Goal: Navigation & Orientation: Find specific page/section

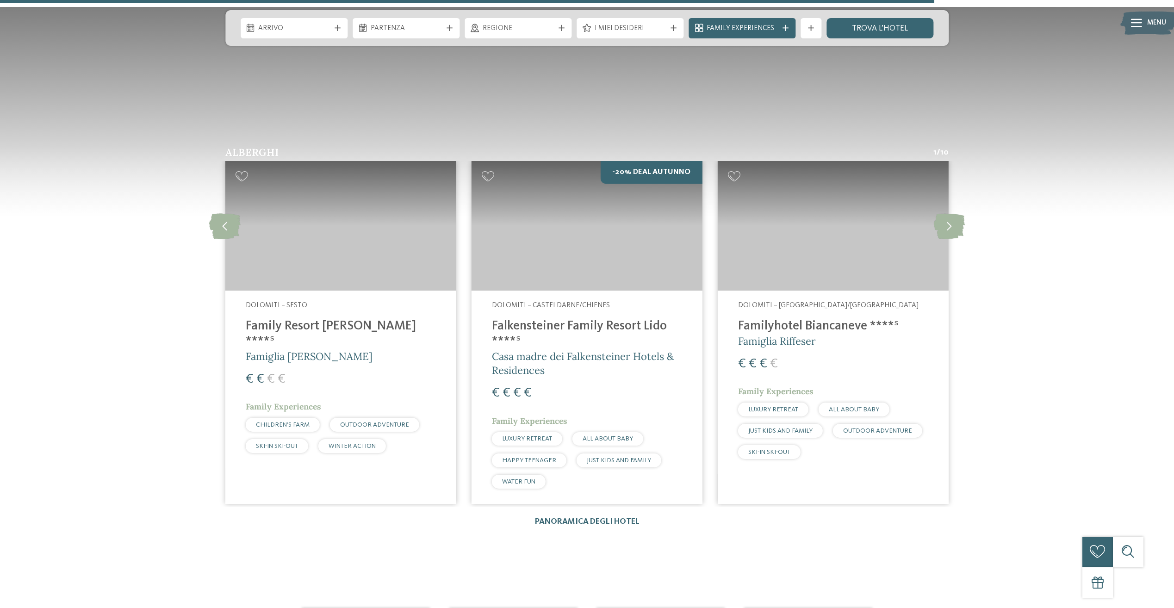
scroll to position [1574, 0]
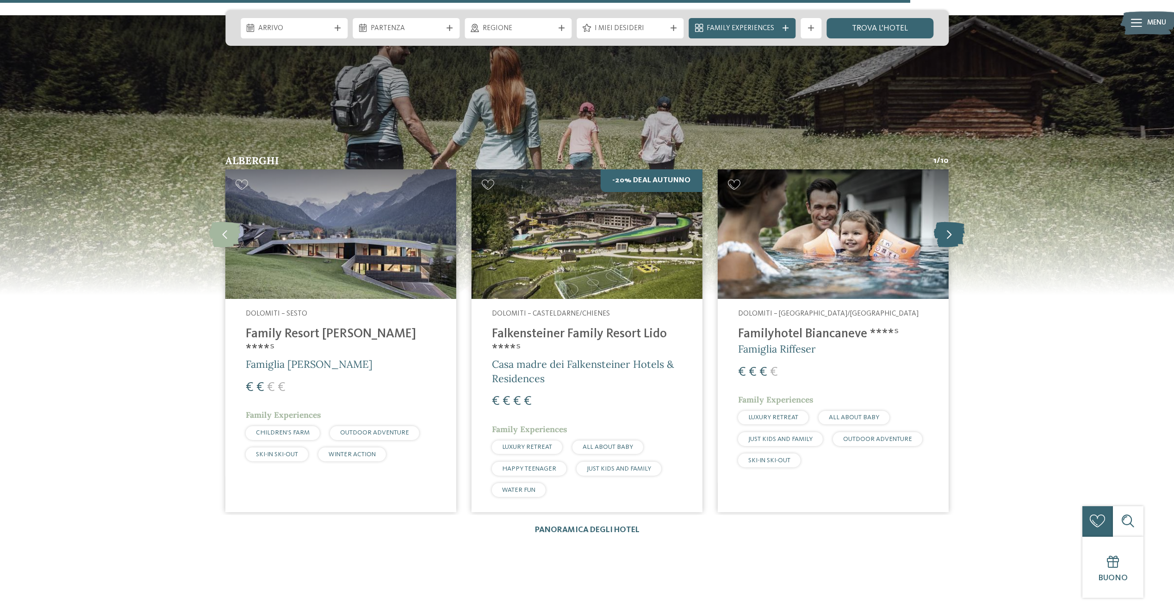
click at [946, 239] on icon at bounding box center [949, 234] width 31 height 25
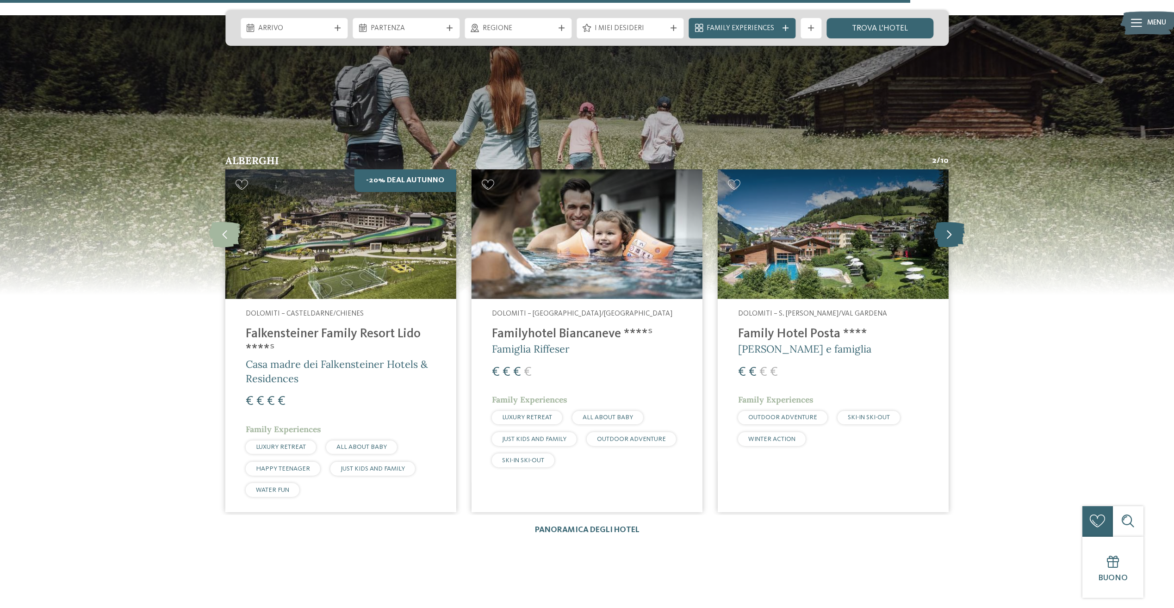
click at [944, 245] on icon at bounding box center [949, 234] width 31 height 25
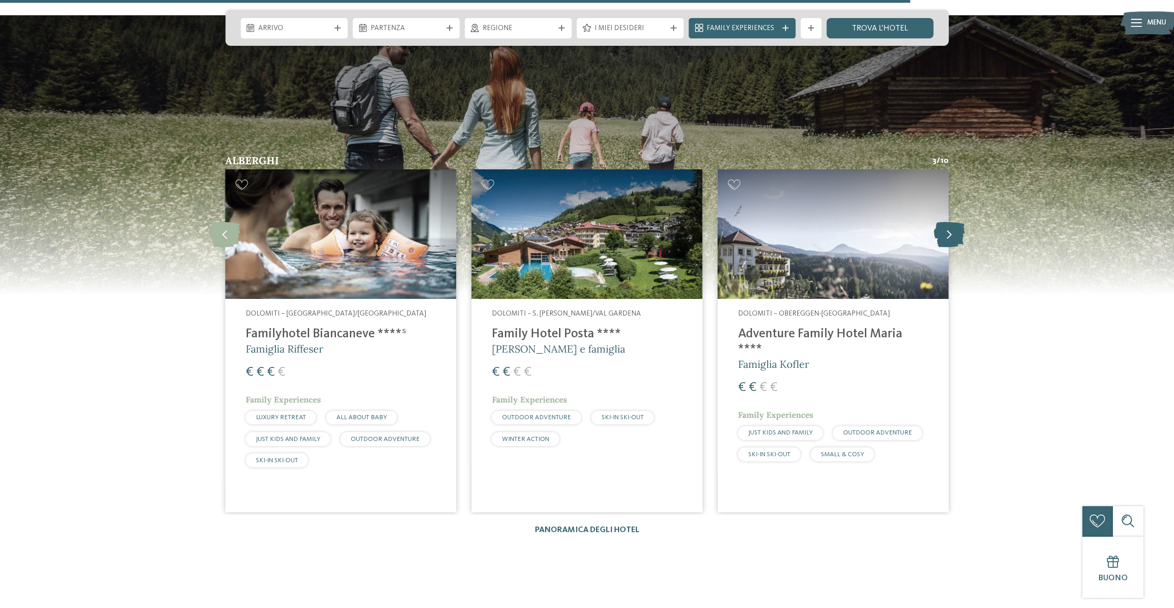
click at [945, 244] on icon at bounding box center [949, 234] width 31 height 25
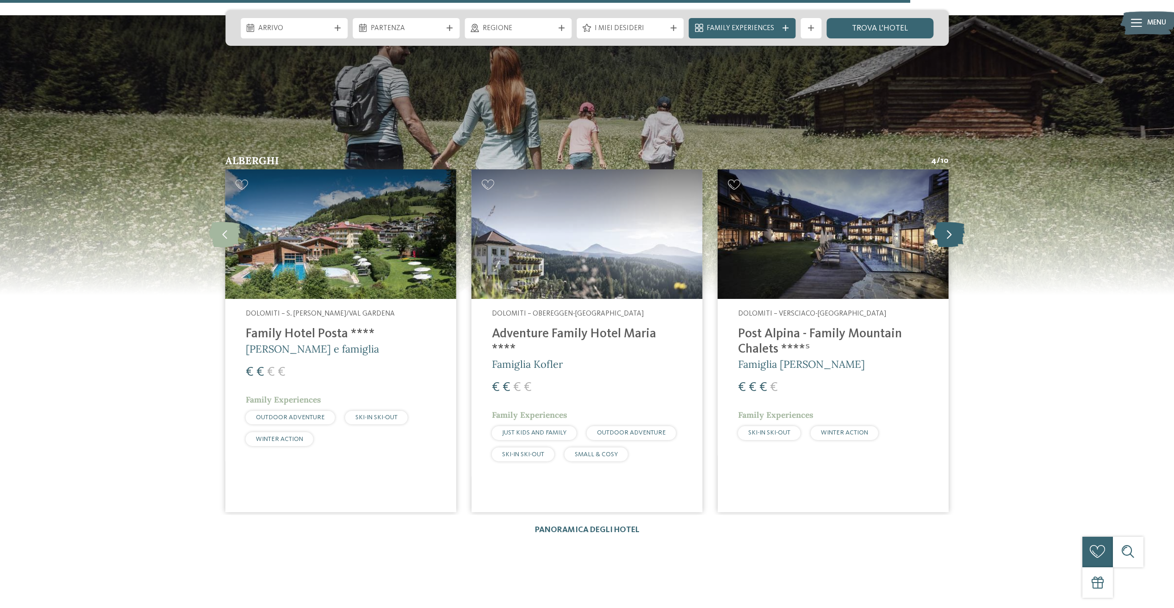
click at [943, 246] on icon at bounding box center [949, 234] width 31 height 25
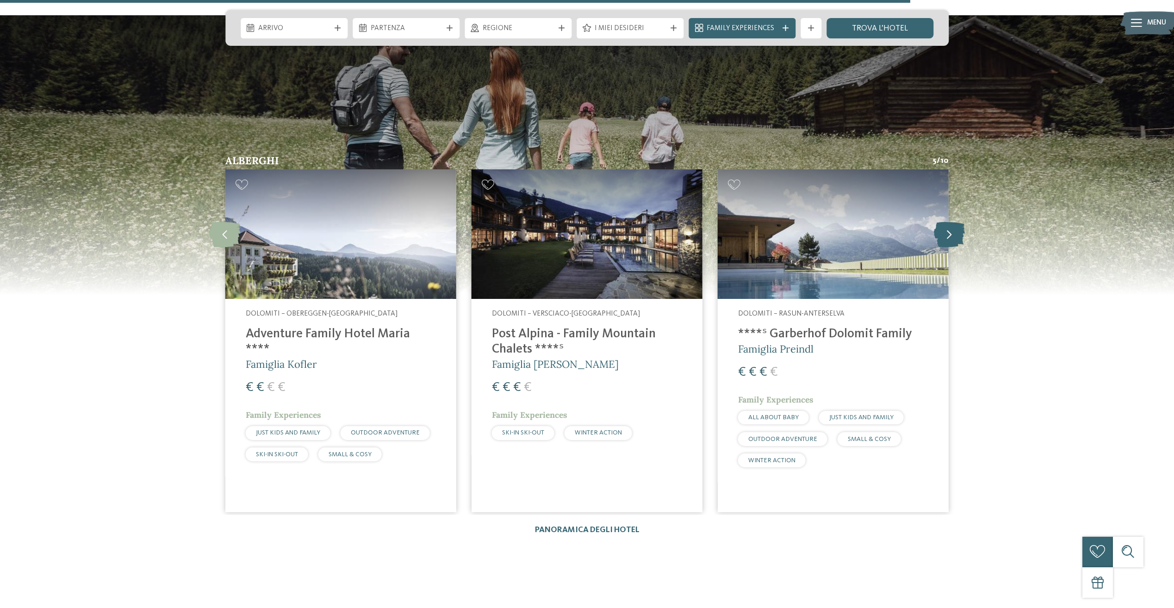
click at [944, 246] on icon at bounding box center [949, 234] width 31 height 25
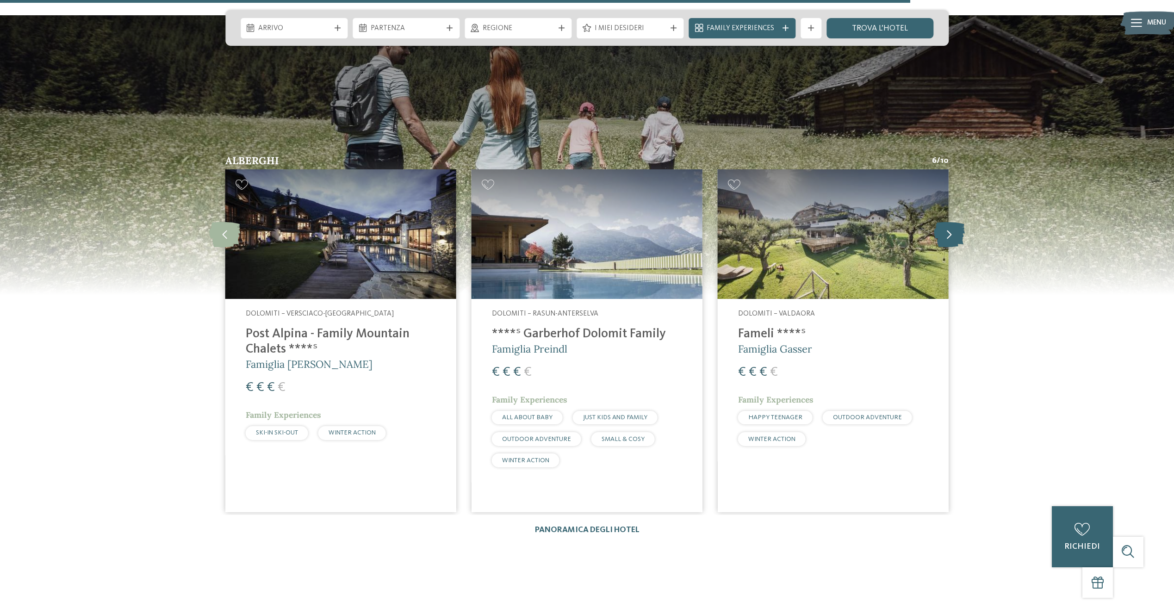
click at [944, 246] on icon at bounding box center [949, 234] width 31 height 25
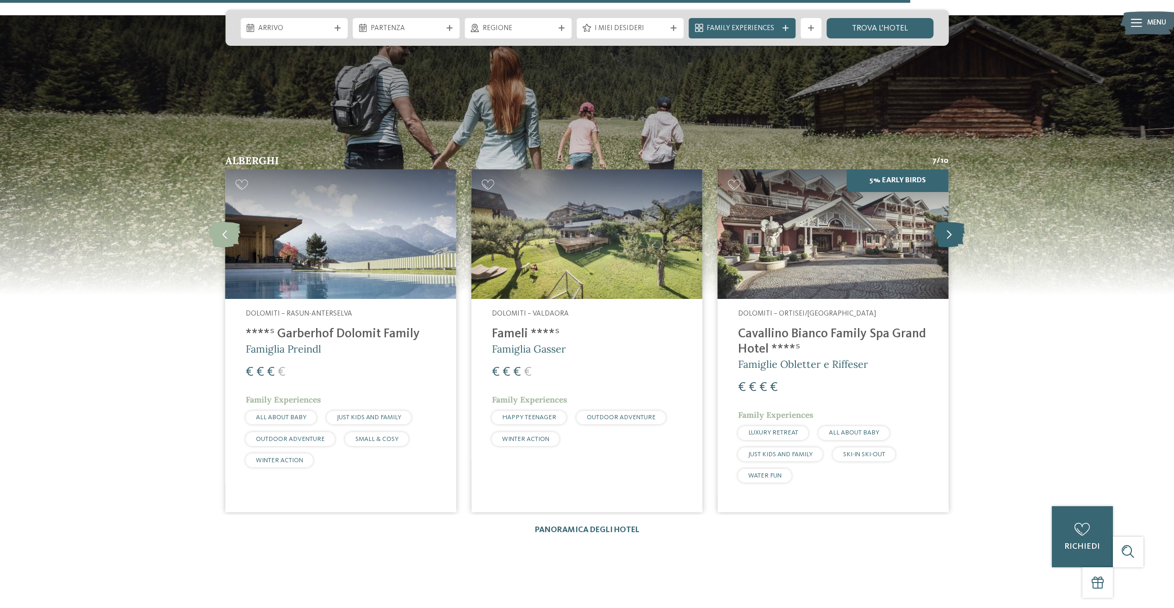
click at [944, 246] on icon at bounding box center [949, 234] width 31 height 25
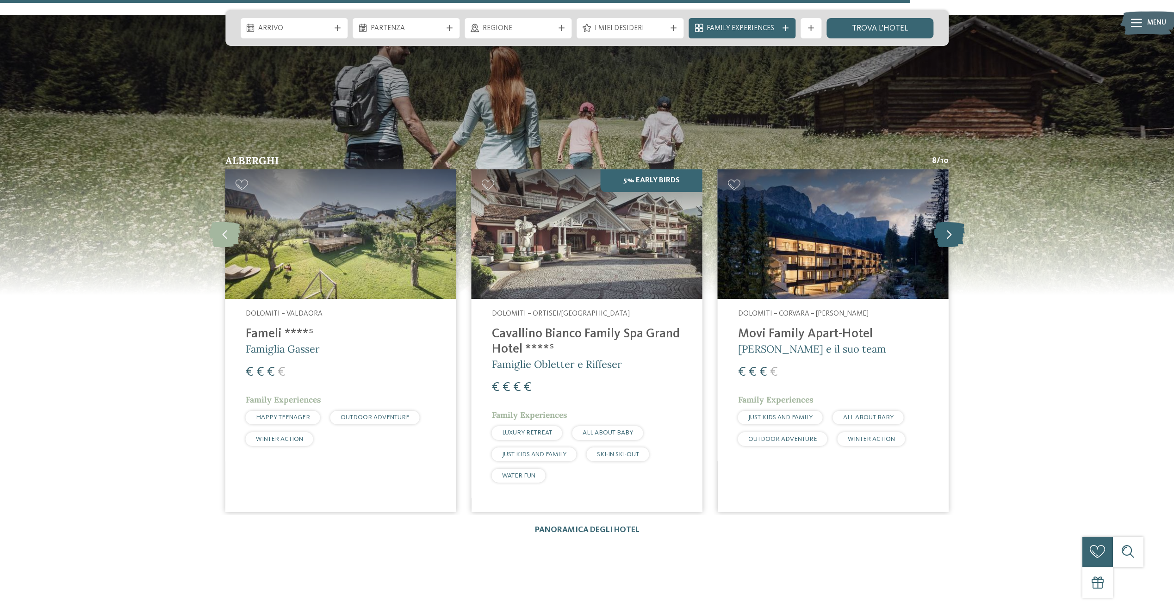
click at [944, 246] on icon at bounding box center [949, 234] width 31 height 25
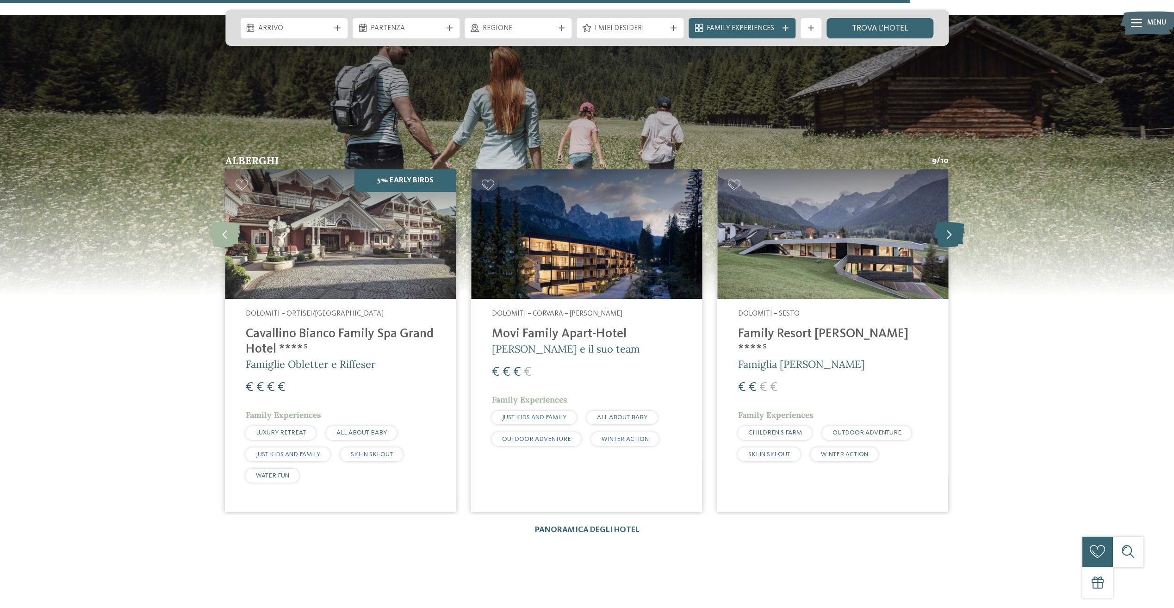
click at [944, 246] on icon at bounding box center [949, 234] width 31 height 25
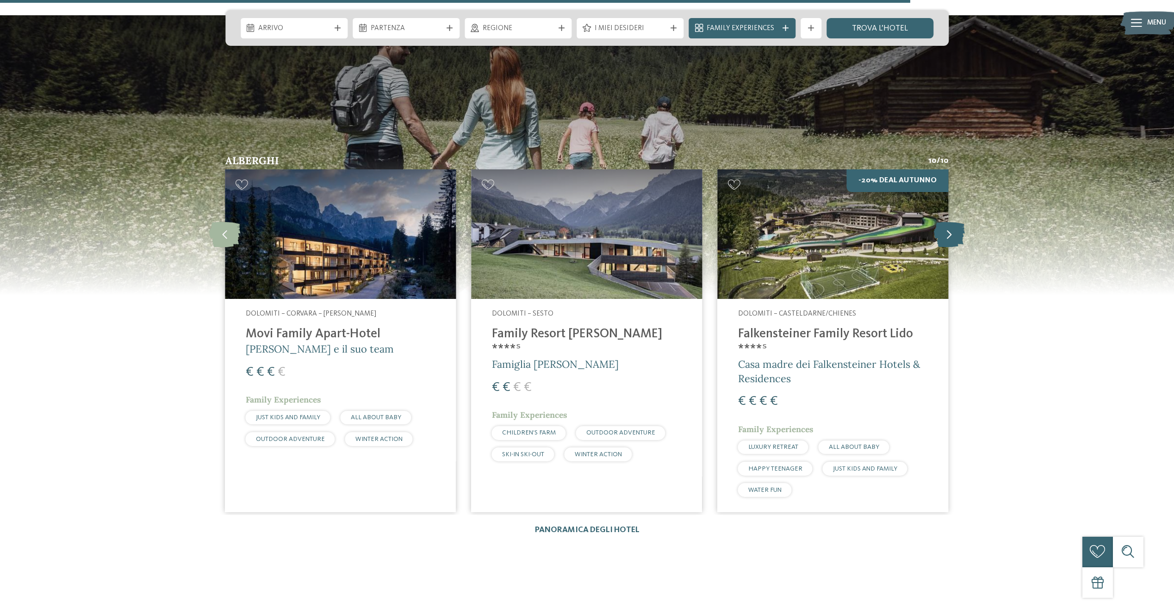
click at [944, 247] on icon at bounding box center [949, 234] width 31 height 25
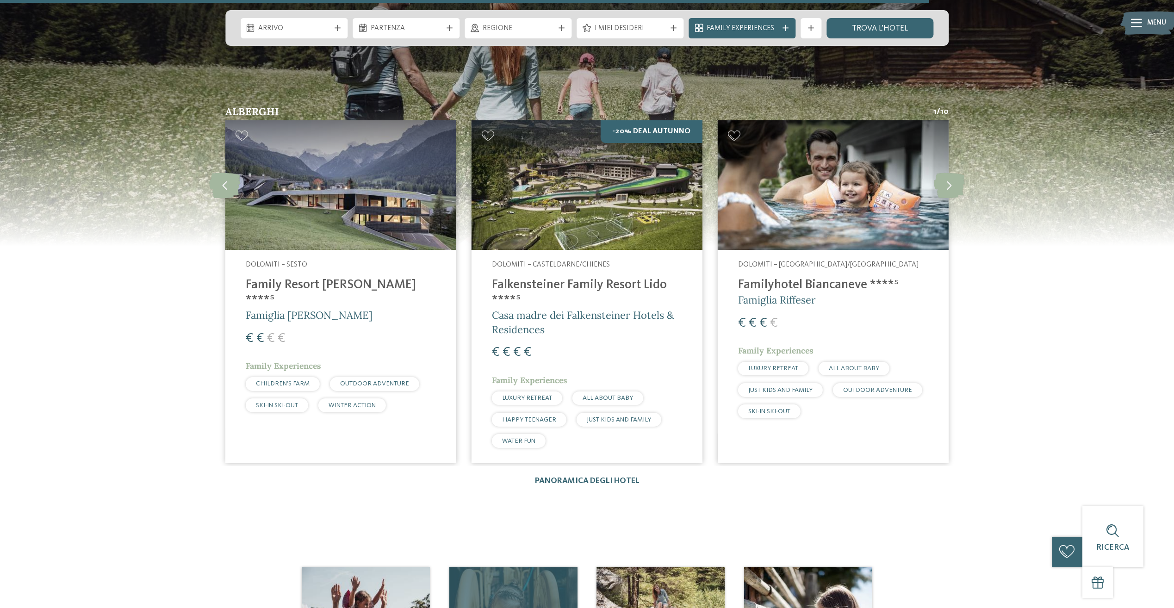
scroll to position [1759, 0]
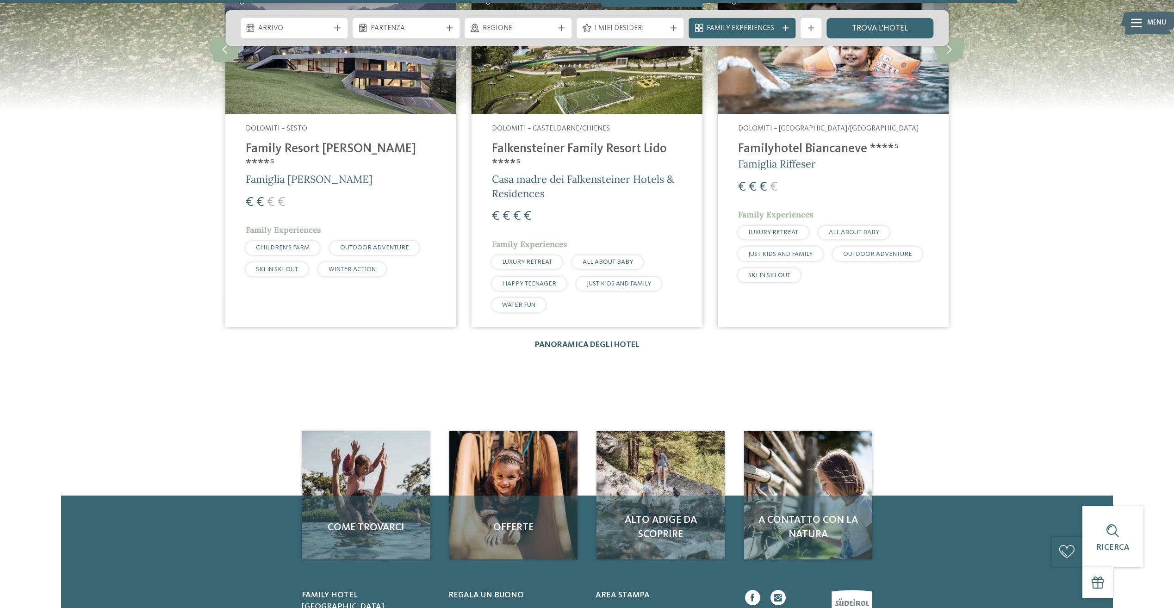
click at [580, 345] on link "Panoramica degli hotel" at bounding box center [587, 345] width 105 height 8
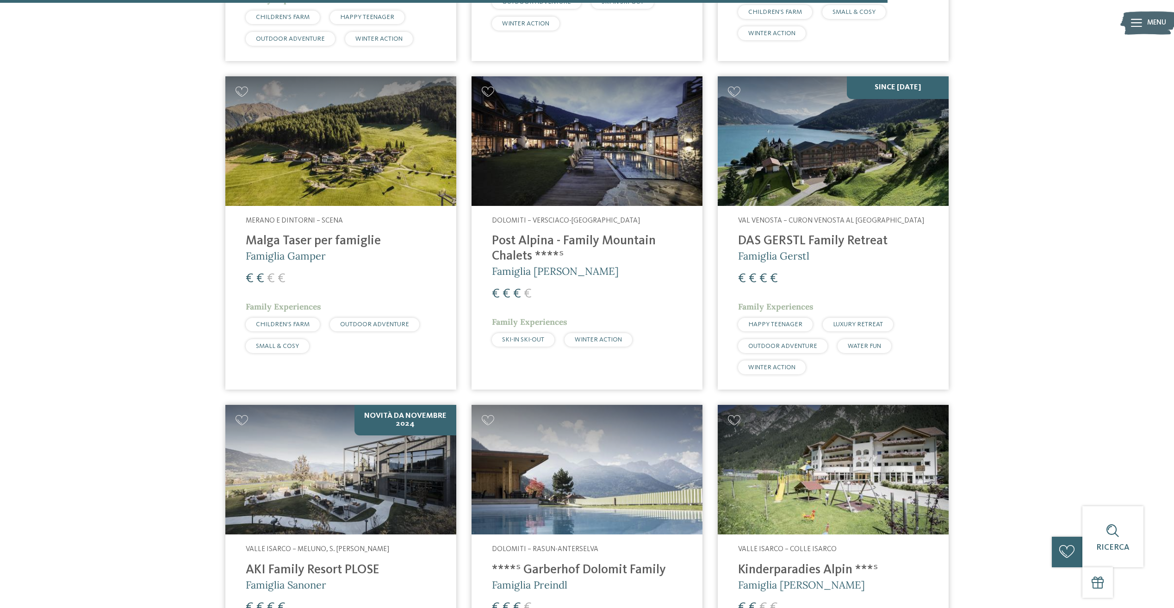
scroll to position [2129, 0]
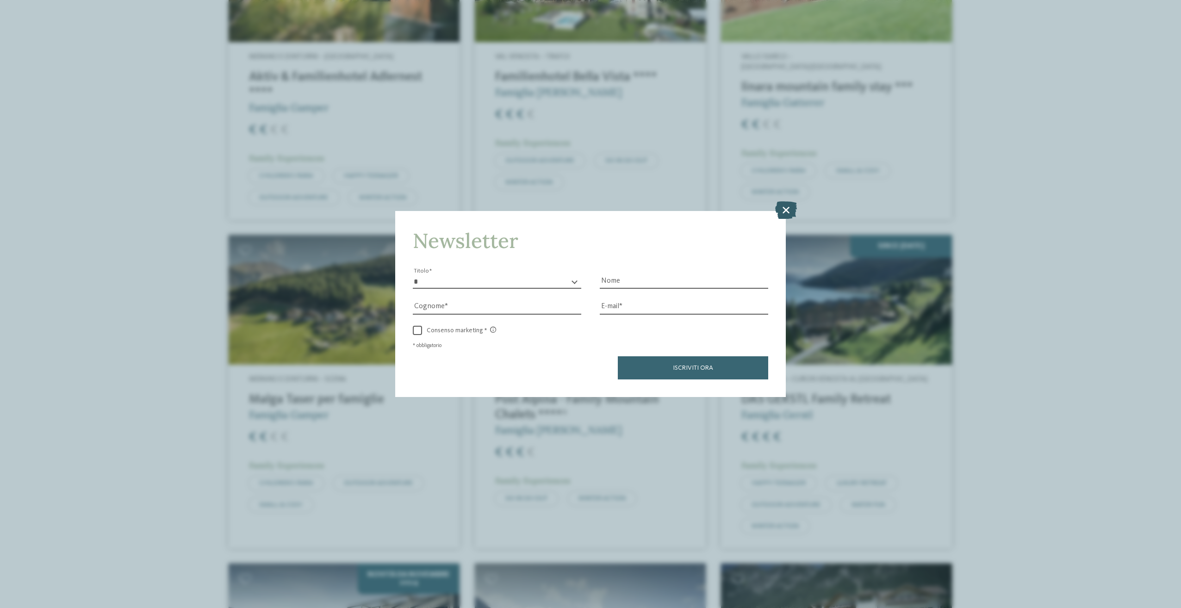
click at [789, 212] on icon at bounding box center [786, 210] width 22 height 18
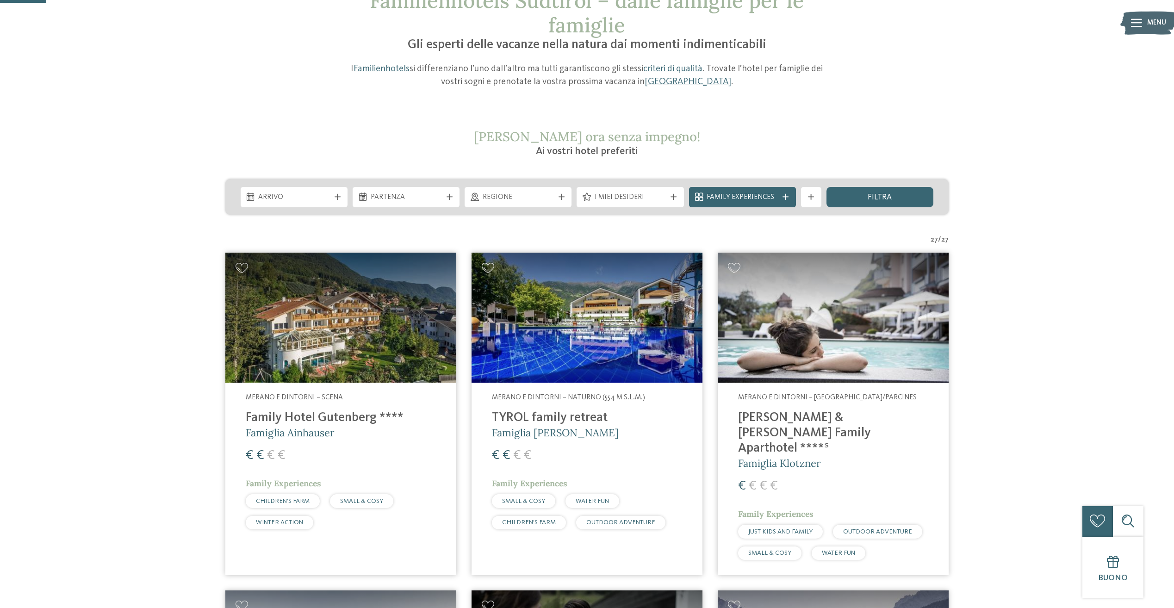
scroll to position [0, 0]
